Goal: Transaction & Acquisition: Purchase product/service

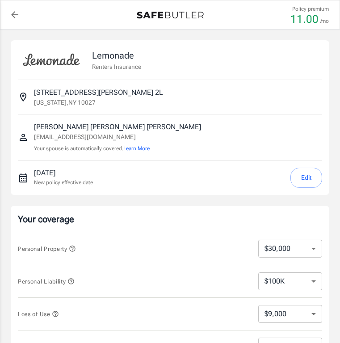
select select "30000"
select select "500"
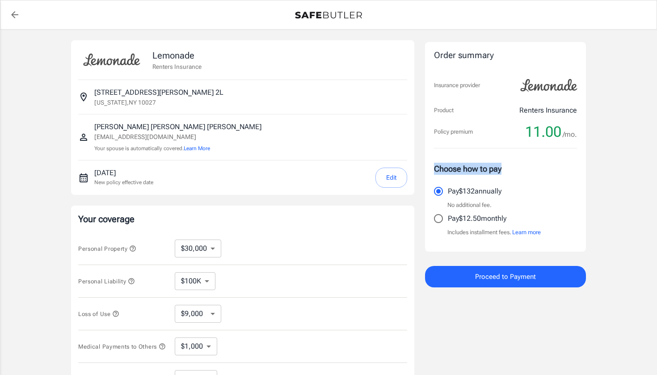
drag, startPoint x: 435, startPoint y: 165, endPoint x: 515, endPoint y: 166, distance: 80.4
click at [340, 166] on p "Choose how to pay" at bounding box center [505, 169] width 143 height 12
click at [340, 192] on input "Pay $132 annually" at bounding box center [438, 191] width 19 height 19
drag, startPoint x: 521, startPoint y: 88, endPoint x: 576, endPoint y: 89, distance: 55.4
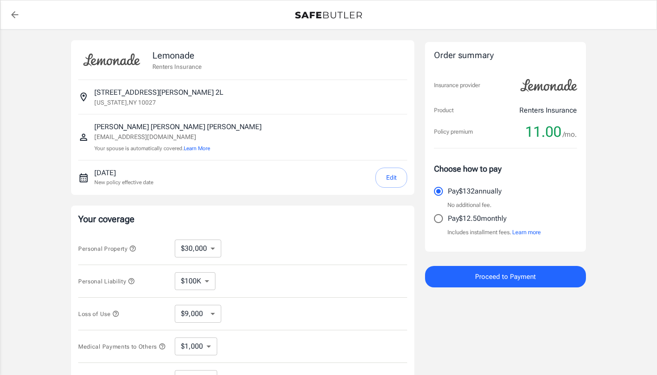
click at [340, 89] on img at bounding box center [548, 85] width 67 height 25
drag, startPoint x: 547, startPoint y: 85, endPoint x: 546, endPoint y: 64, distance: 21.0
click at [340, 95] on img at bounding box center [548, 85] width 67 height 25
drag, startPoint x: 523, startPoint y: 85, endPoint x: 576, endPoint y: 87, distance: 53.2
click at [340, 87] on div "Order summary Insurance provider Product Renters Insurance Policy premium 11.00…" at bounding box center [505, 147] width 161 height 210
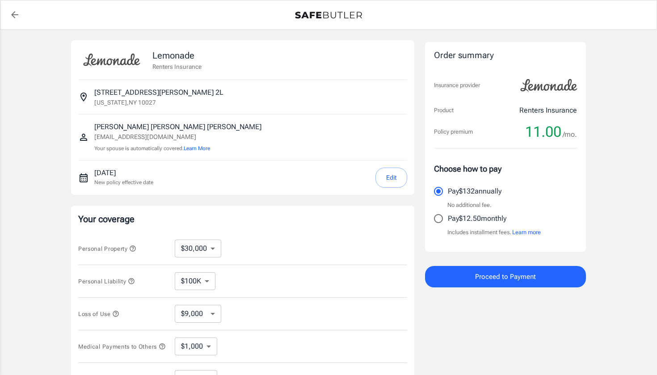
drag, startPoint x: 583, startPoint y: 87, endPoint x: 518, endPoint y: 87, distance: 64.8
click at [340, 87] on div "Order summary Insurance provider Product Renters Insurance Policy premium 11.00…" at bounding box center [505, 147] width 161 height 210
drag, startPoint x: 518, startPoint y: 87, endPoint x: 569, endPoint y: 89, distance: 51.0
click at [340, 89] on img at bounding box center [548, 85] width 67 height 25
drag, startPoint x: 569, startPoint y: 89, endPoint x: 560, endPoint y: 64, distance: 26.1
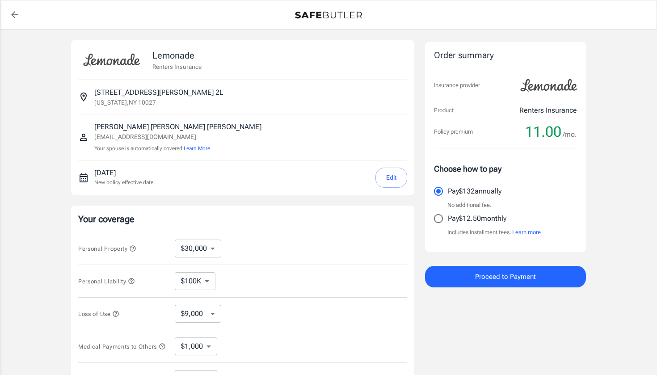
click at [340, 67] on div "Order summary Insurance provider Product Renters Insurance Policy premium 11.00…" at bounding box center [505, 147] width 161 height 210
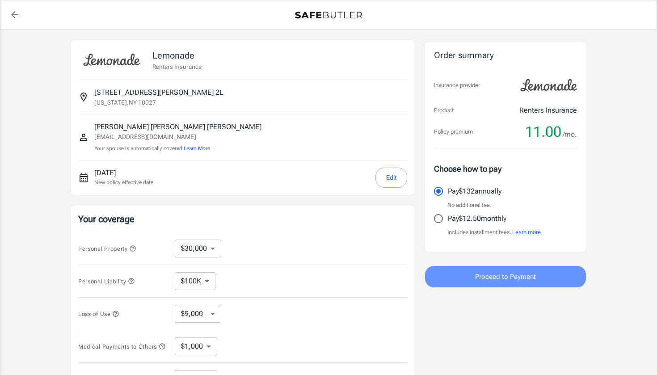
click at [340, 274] on span "Proceed to Payment" at bounding box center [505, 277] width 61 height 12
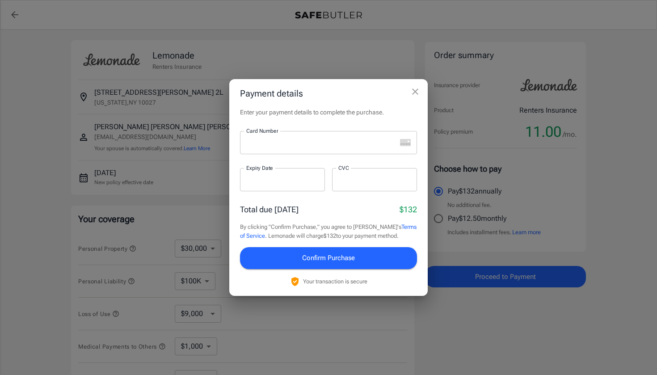
click at [260, 150] on div at bounding box center [318, 142] width 156 height 23
click at [340, 97] on icon "close" at bounding box center [415, 91] width 11 height 11
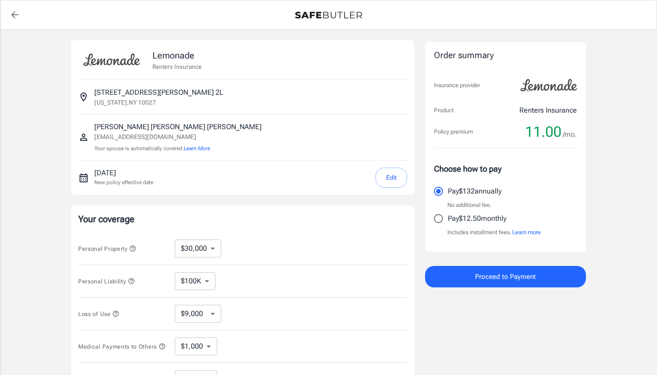
click at [340, 281] on span "Proceed to Payment" at bounding box center [505, 277] width 61 height 12
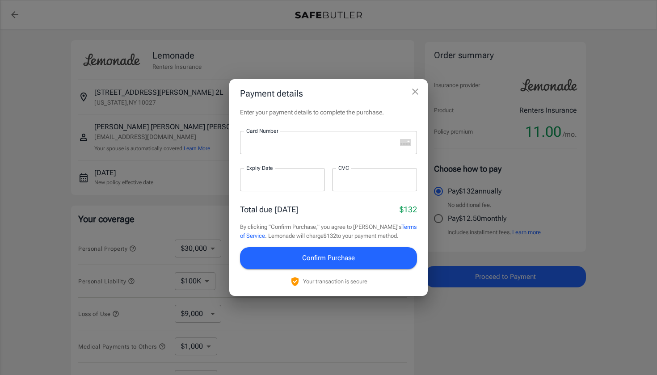
click at [317, 158] on p "​" at bounding box center [328, 159] width 164 height 9
click at [340, 101] on h2 "Payment details" at bounding box center [328, 93] width 198 height 29
click at [340, 92] on icon "close" at bounding box center [415, 91] width 6 height 6
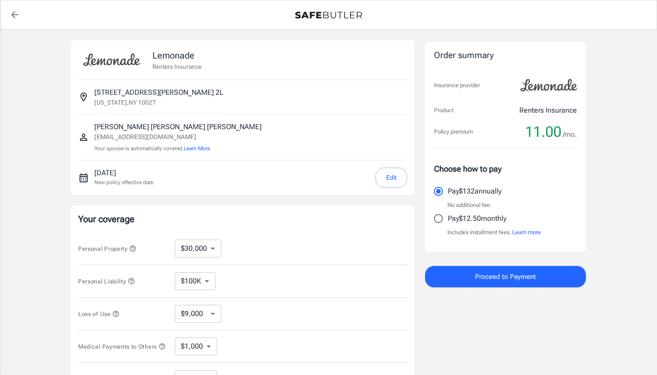
click at [340, 216] on input "Pay $12.50 monthly" at bounding box center [438, 218] width 19 height 19
radio input "true"
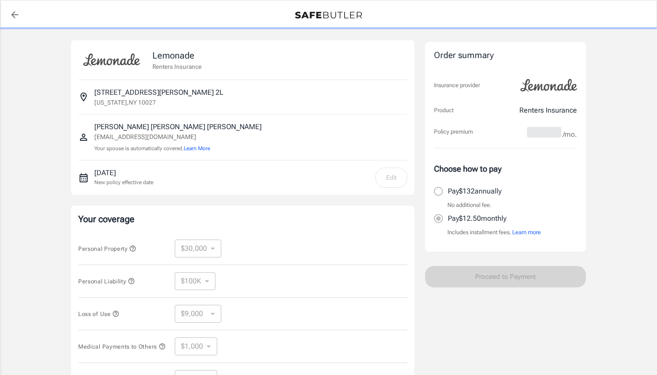
click at [340, 192] on label "Pay $132 annually" at bounding box center [499, 191] width 141 height 19
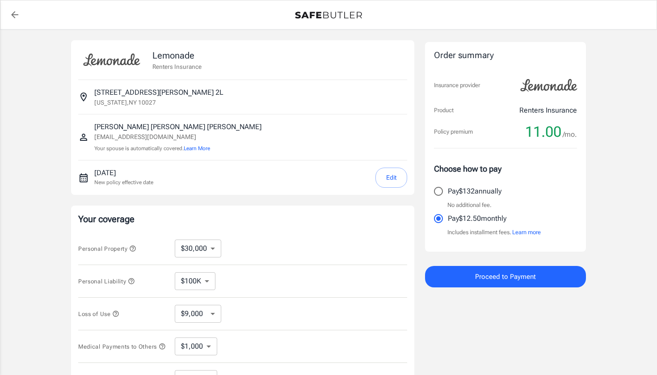
click at [340, 192] on input "Pay $132 annually" at bounding box center [438, 191] width 19 height 19
radio input "true"
drag, startPoint x: 522, startPoint y: 84, endPoint x: 558, endPoint y: 88, distance: 35.5
click at [340, 88] on img at bounding box center [548, 85] width 67 height 25
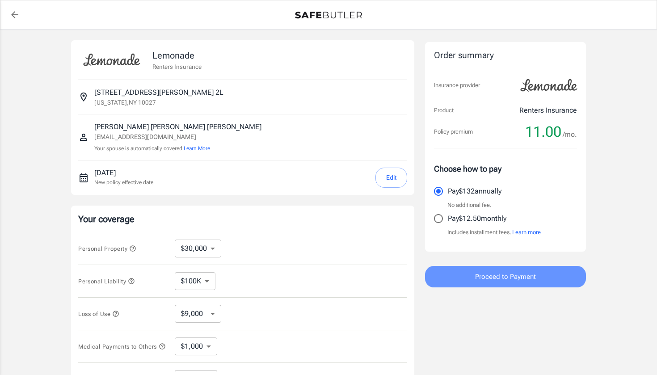
click at [340, 281] on span "Proceed to Payment" at bounding box center [505, 277] width 61 height 12
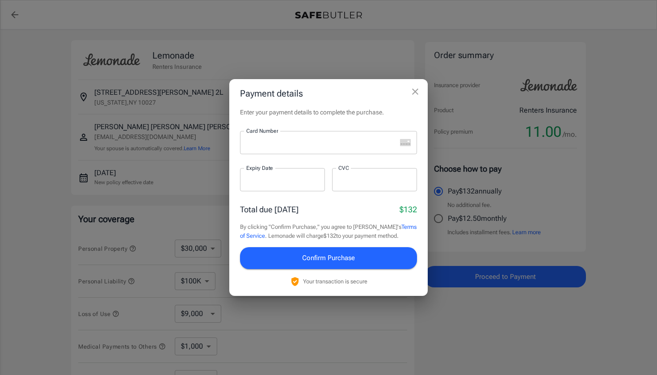
click at [292, 135] on div at bounding box center [318, 142] width 156 height 23
click at [281, 171] on div at bounding box center [282, 179] width 85 height 23
click at [340, 91] on icon "close" at bounding box center [415, 91] width 11 height 11
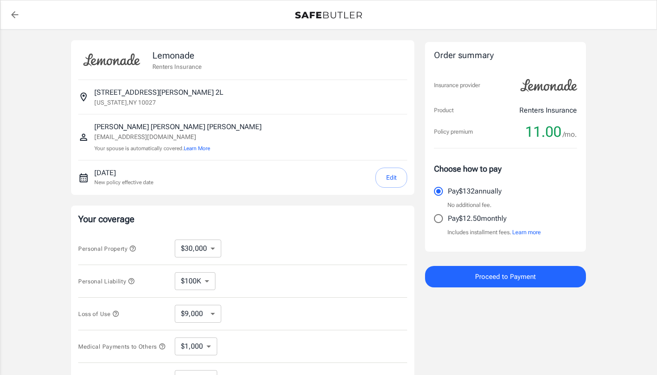
select select "30000"
select select "500"
click at [441, 189] on input "Pay $132 annually" at bounding box center [438, 191] width 19 height 19
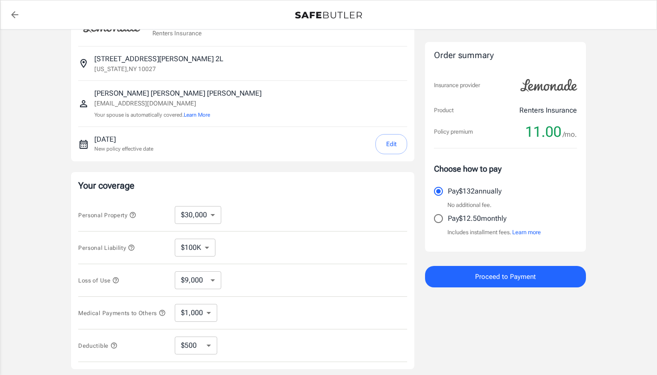
scroll to position [39, 0]
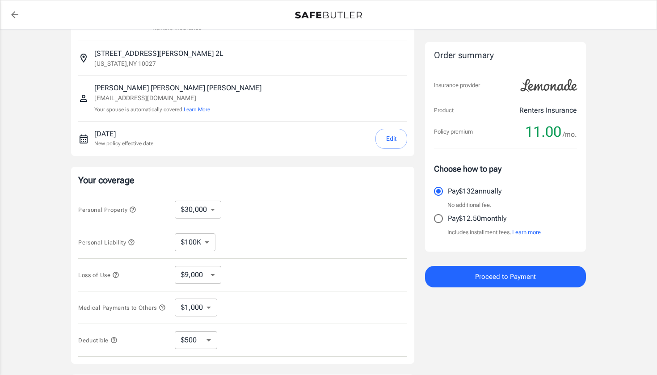
click at [463, 276] on button "Proceed to Payment" at bounding box center [505, 276] width 161 height 21
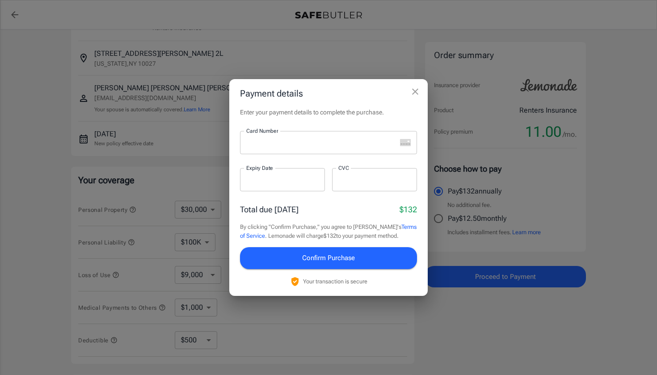
click at [332, 147] on iframe at bounding box center [321, 143] width 150 height 8
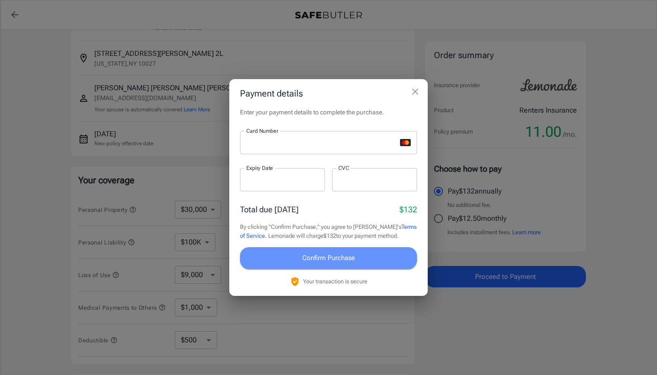
click at [332, 254] on span "Confirm Purchase" at bounding box center [328, 258] width 53 height 12
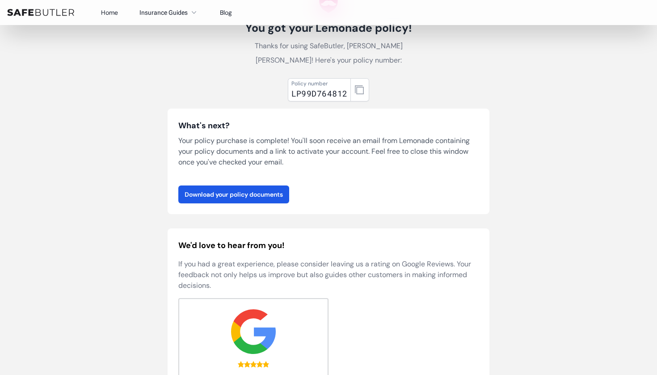
scroll to position [69, 0]
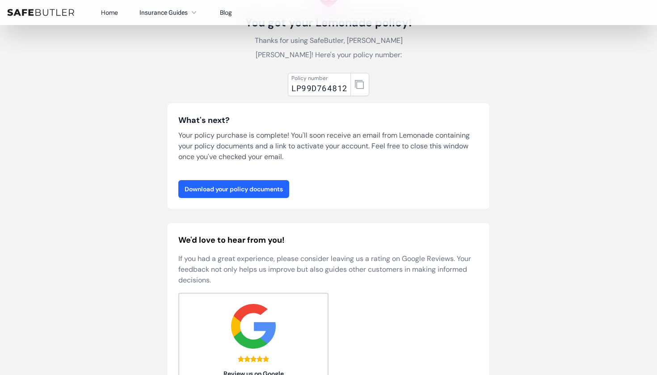
click at [250, 187] on link "Download your policy documents" at bounding box center [233, 189] width 111 height 18
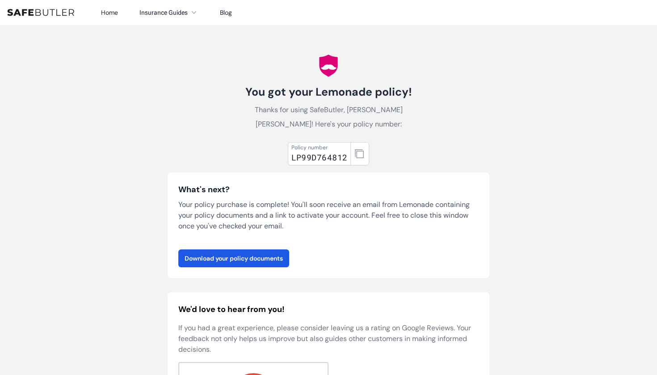
scroll to position [0, 0]
drag, startPoint x: 306, startPoint y: 95, endPoint x: 350, endPoint y: 101, distance: 44.6
click at [324, 98] on h1 "You got your Lemonade policy!" at bounding box center [328, 92] width 200 height 14
click at [360, 100] on div "You got your Lemonade policy! Thanks for using SafeButler, Tanvi Rajesh! Here's…" at bounding box center [328, 108] width 200 height 46
click at [264, 256] on link "Download your policy documents" at bounding box center [233, 258] width 111 height 18
